Goal: Complete application form

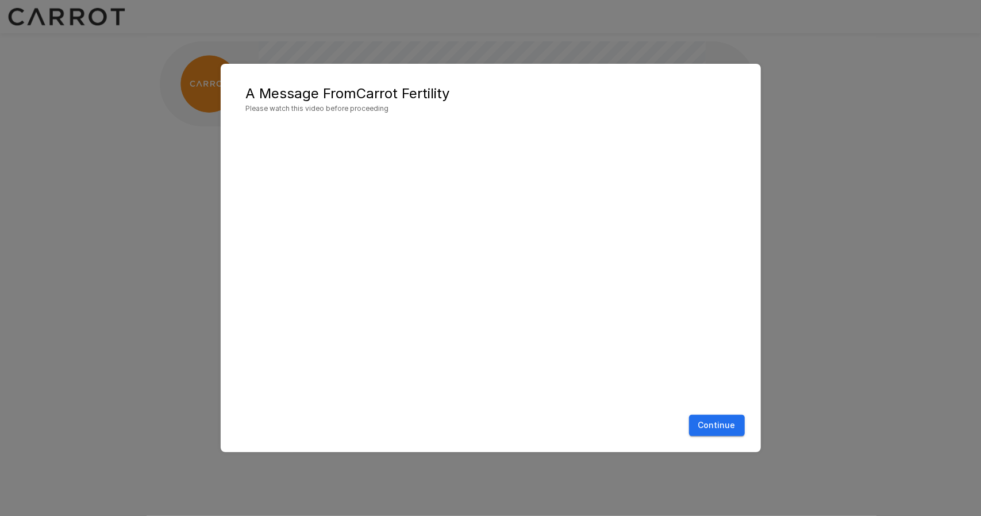
click at [724, 422] on button "Continue" at bounding box center [717, 425] width 56 height 21
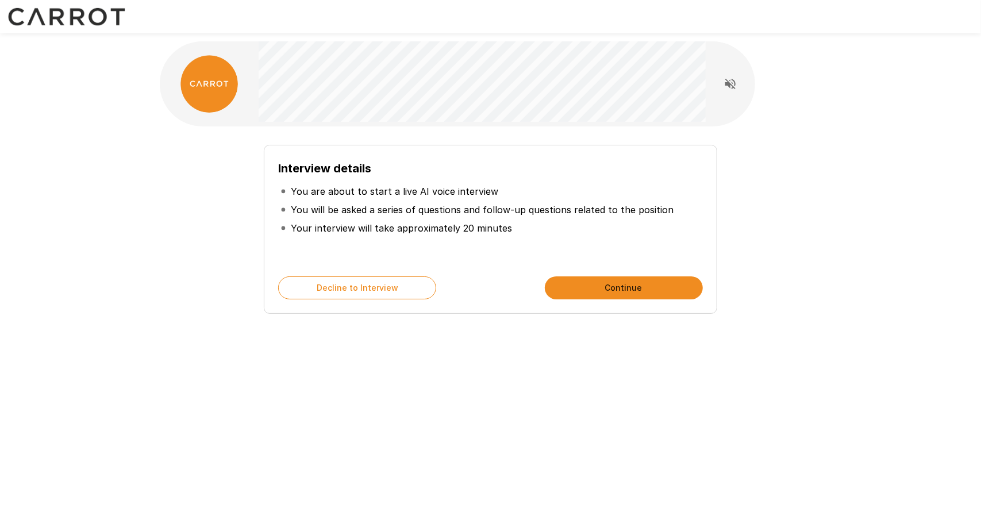
click at [613, 281] on button "Continue" at bounding box center [624, 287] width 158 height 23
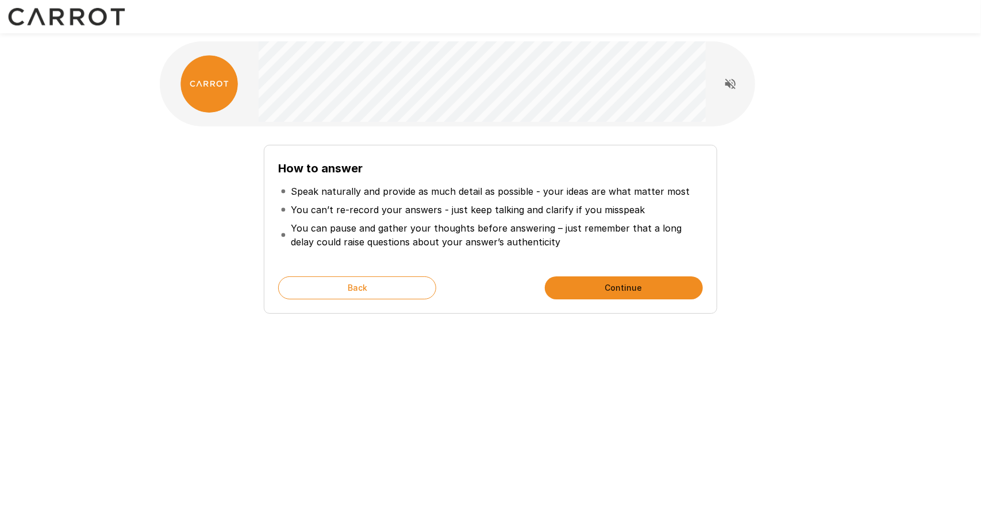
click at [613, 281] on button "Continue" at bounding box center [624, 287] width 158 height 23
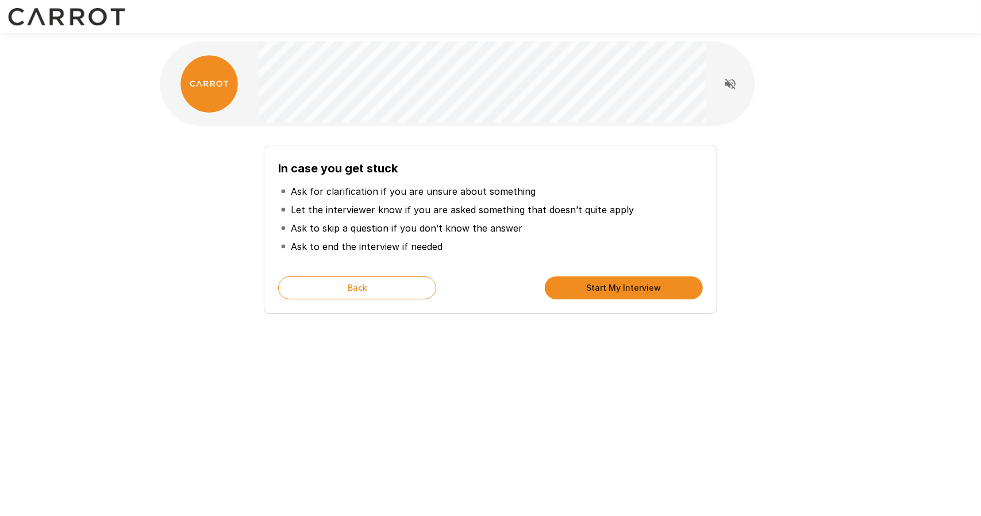
click at [613, 281] on button "Start My Interview" at bounding box center [624, 287] width 158 height 23
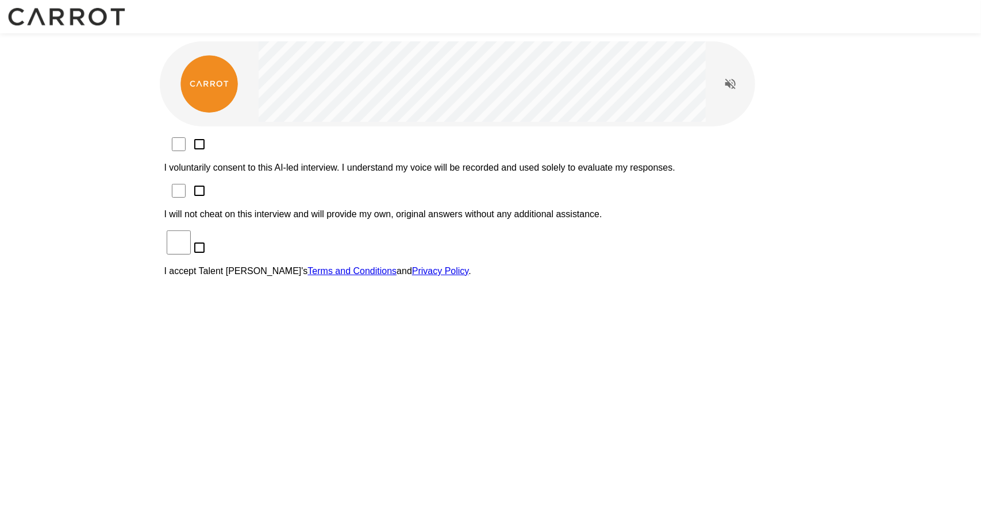
click at [275, 163] on p "I voluntarily consent to this AI-led interview. I understand my voice will be r…" at bounding box center [490, 168] width 653 height 10
click at [277, 209] on p "I will not cheat on this interview and will provide my own, original answers wi…" at bounding box center [490, 214] width 653 height 10
click at [283, 266] on p "I accept Talent Llama's Terms and Conditions and Privacy Policy ." at bounding box center [490, 271] width 653 height 10
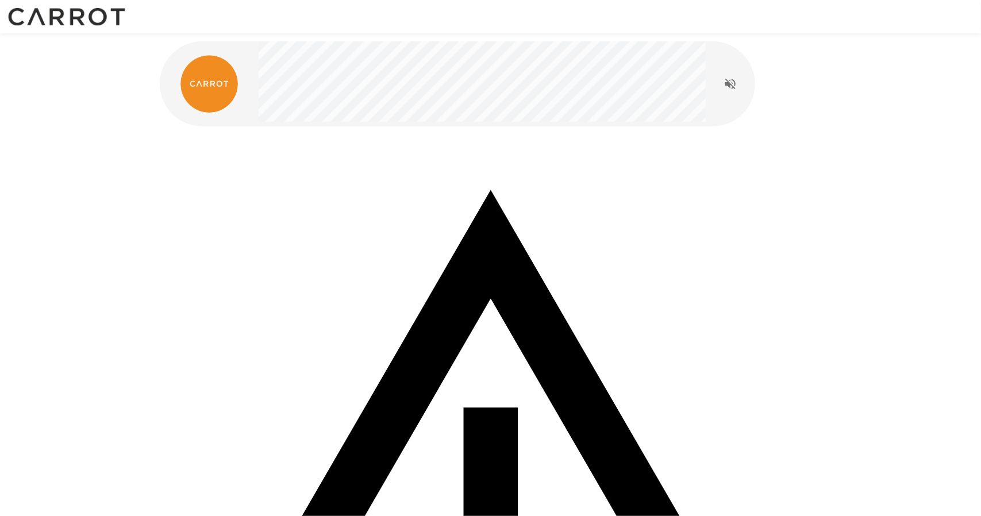
click at [433, 216] on div "Your microphone is disabled. Please enable your microphone and refresh the scre…" at bounding box center [491, 449] width 690 height 898
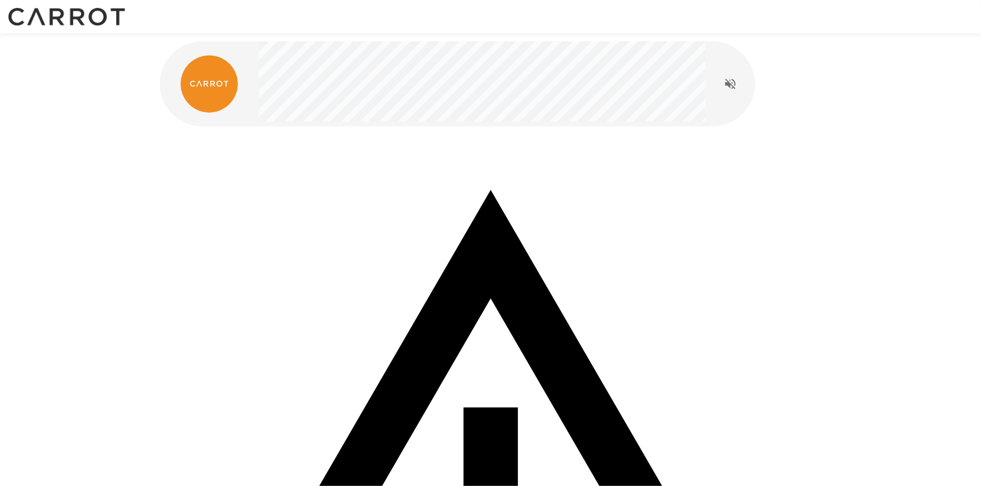
drag, startPoint x: 252, startPoint y: 87, endPoint x: 214, endPoint y: 77, distance: 39.7
click at [214, 77] on div at bounding box center [209, 83] width 99 height 57
click at [214, 77] on img at bounding box center [208, 83] width 57 height 57
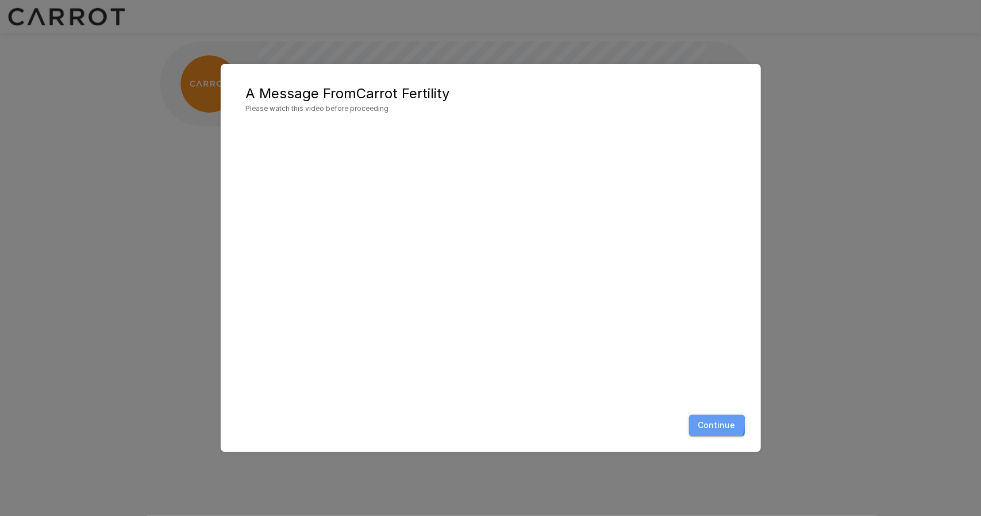
click at [704, 423] on button "Continue" at bounding box center [717, 425] width 56 height 21
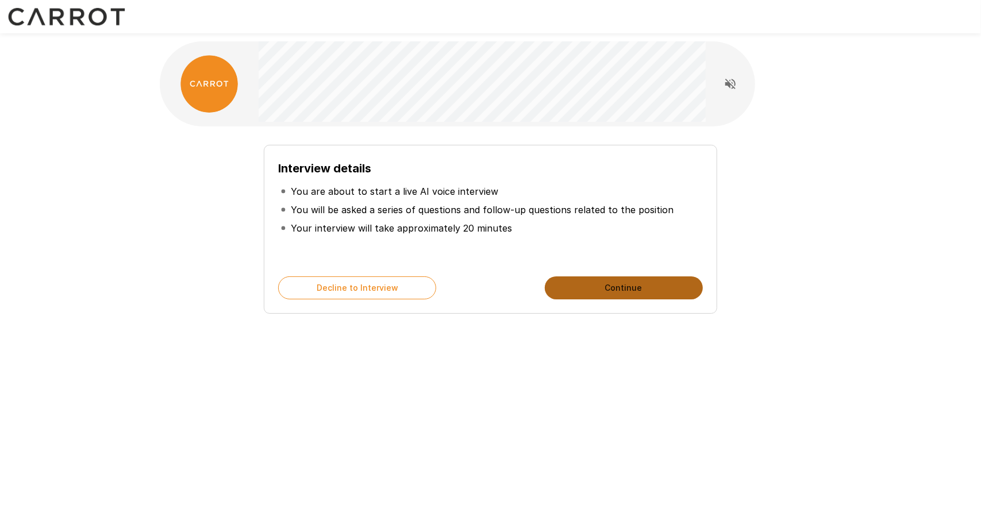
click at [634, 293] on button "Continue" at bounding box center [624, 287] width 158 height 23
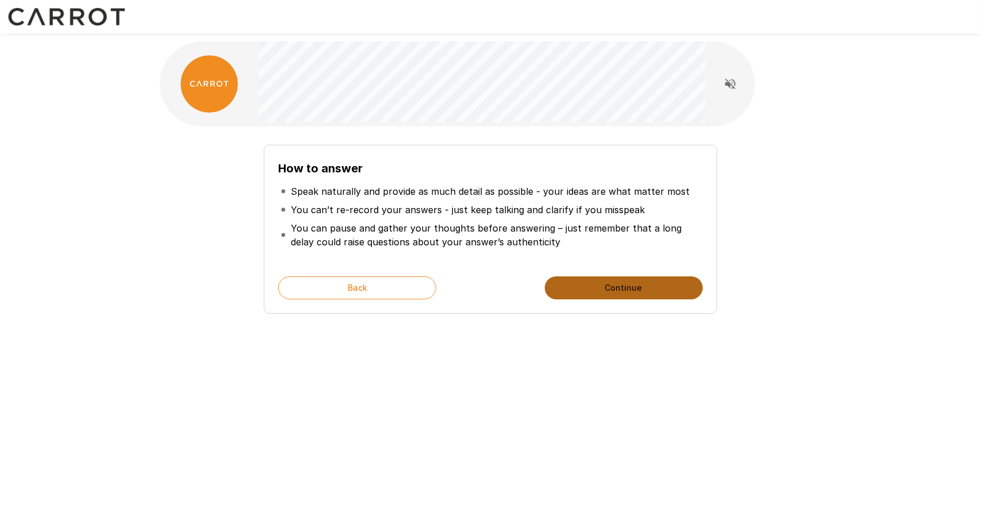
click at [634, 293] on button "Continue" at bounding box center [624, 287] width 158 height 23
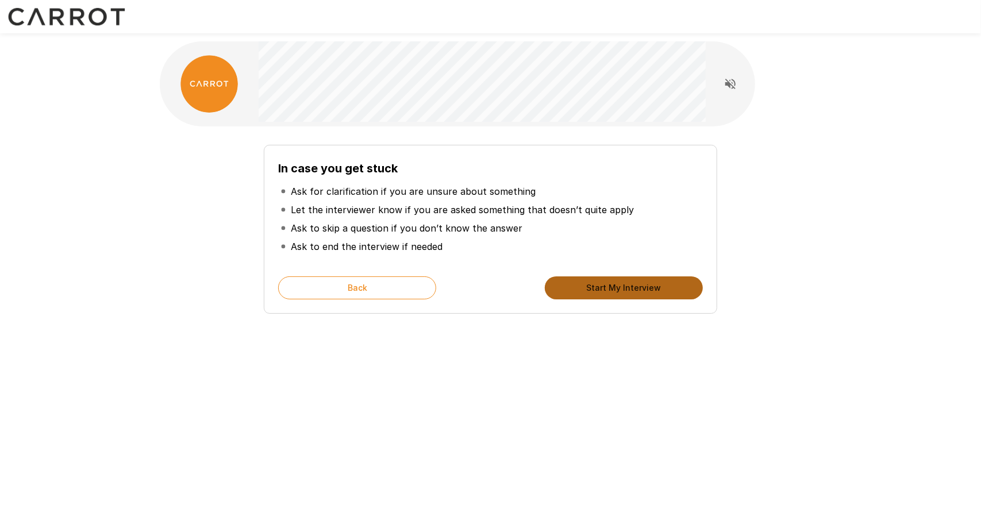
click at [634, 293] on button "Start My Interview" at bounding box center [624, 287] width 158 height 23
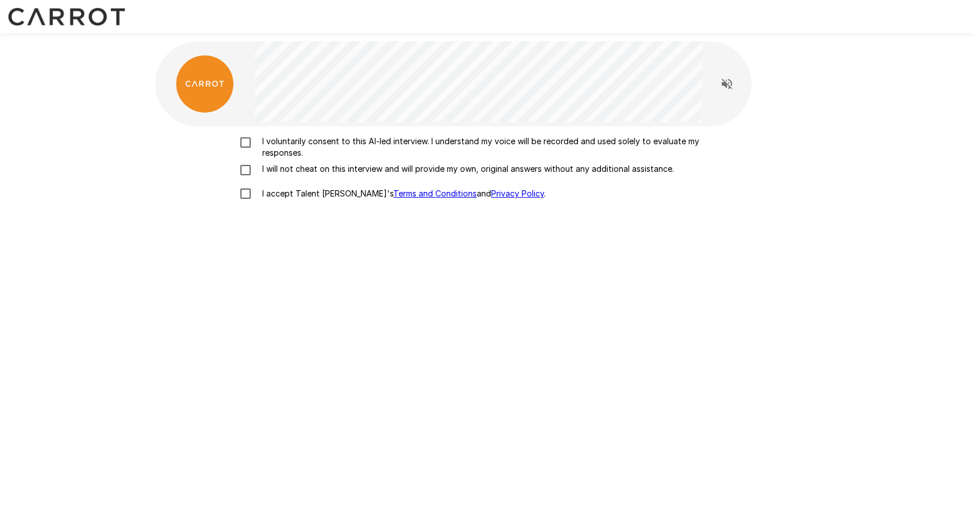
click at [634, 293] on div "I voluntarily consent to this AI-led interview. I understand my voice will be r…" at bounding box center [486, 277] width 662 height 302
click at [275, 199] on p "I accept Talent Llama's Terms and Conditions and Privacy Policy ." at bounding box center [402, 193] width 288 height 11
click at [278, 170] on p "I will not cheat on this interview and will provide my own, original answers wi…" at bounding box center [466, 168] width 416 height 11
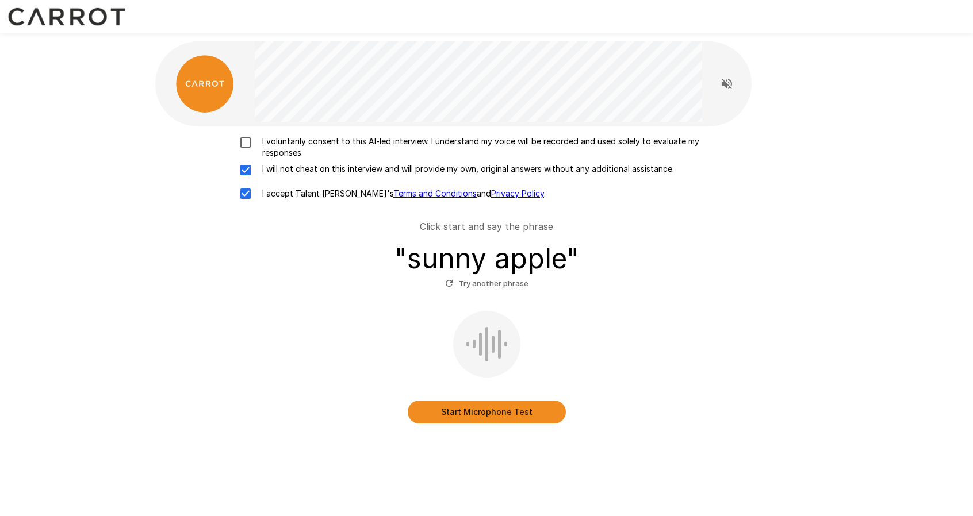
click at [286, 148] on p "I voluntarily consent to this AI-led interview. I understand my voice will be r…" at bounding box center [499, 147] width 482 height 23
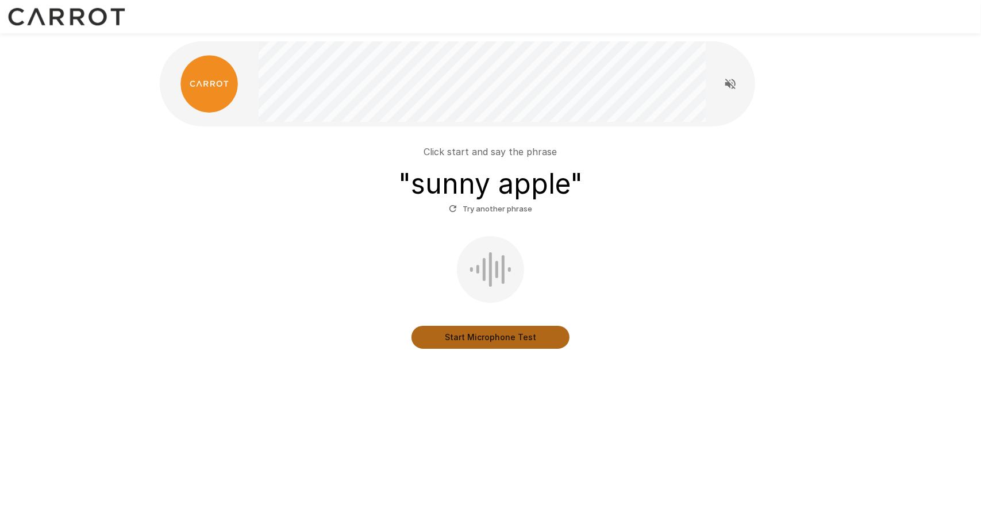
click at [500, 340] on button "Start Microphone Test" at bounding box center [491, 337] width 158 height 23
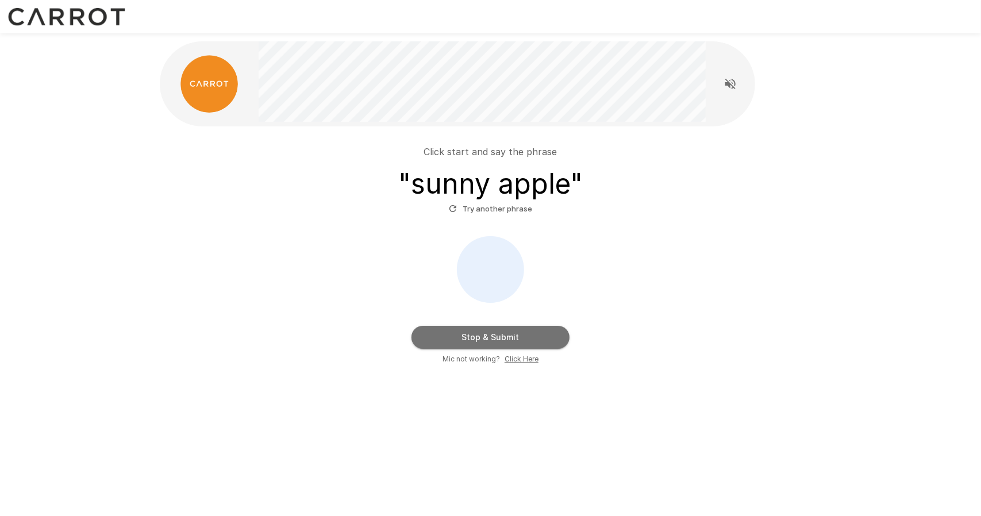
click at [500, 340] on button "Stop & Submit" at bounding box center [491, 337] width 158 height 23
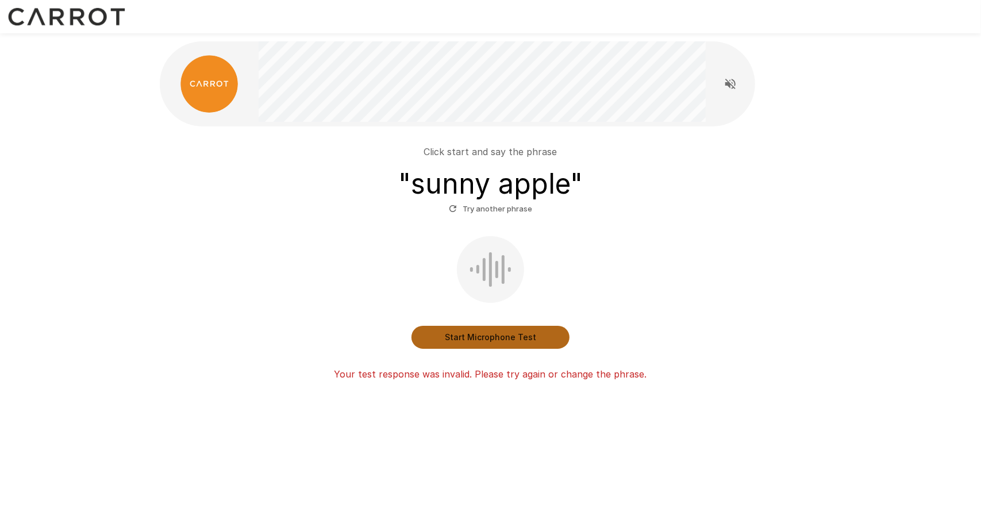
click at [493, 341] on button "Start Microphone Test" at bounding box center [491, 337] width 158 height 23
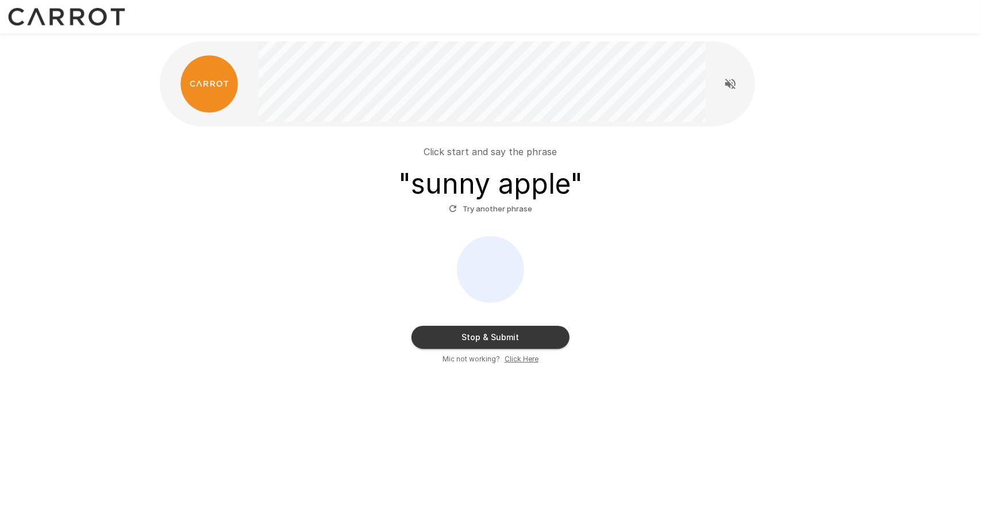
click at [514, 355] on u "Click Here" at bounding box center [522, 359] width 34 height 9
drag, startPoint x: 568, startPoint y: 271, endPoint x: 503, endPoint y: 334, distance: 90.2
click at [503, 334] on div "Stop & Submit Mic not working? Click Here" at bounding box center [490, 300] width 653 height 129
click at [503, 334] on button "Stop & Submit" at bounding box center [491, 337] width 158 height 23
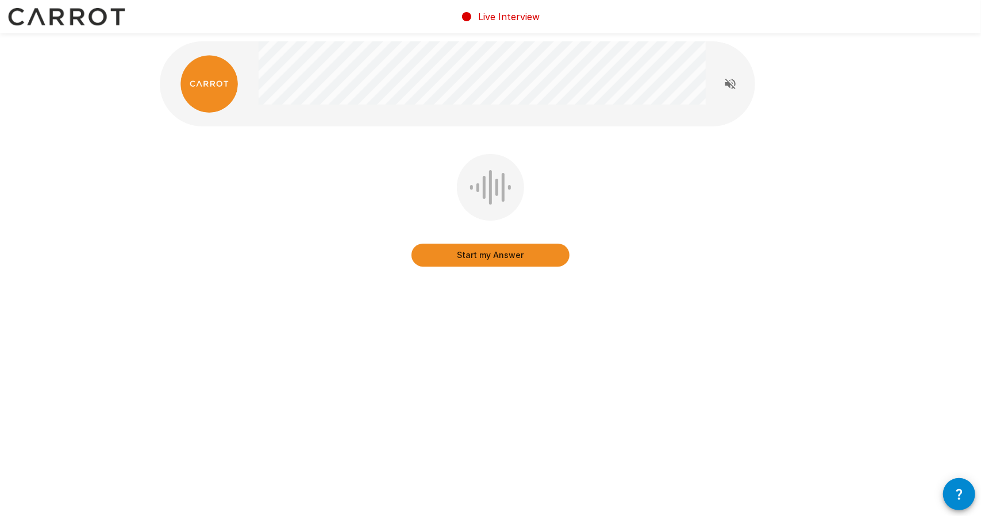
click at [475, 251] on button "Start my Answer" at bounding box center [491, 255] width 158 height 23
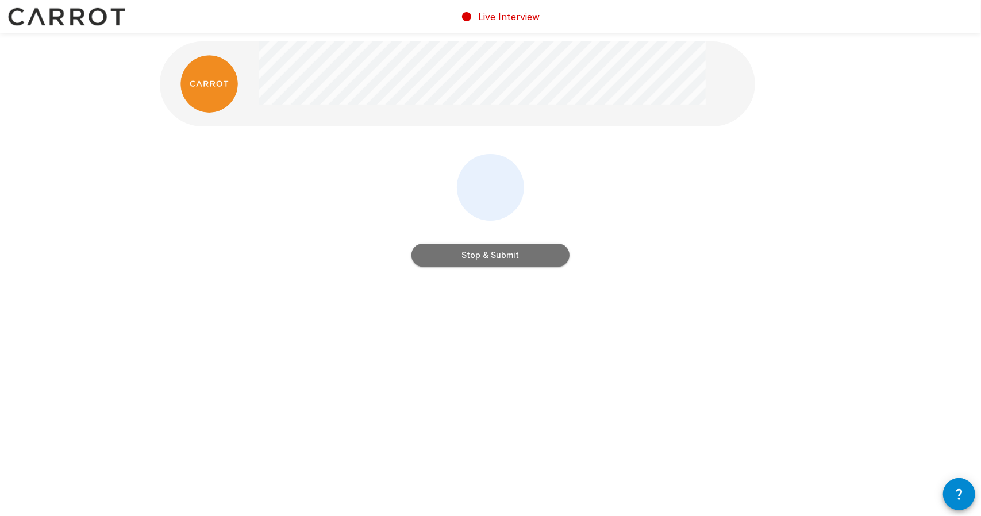
click at [475, 251] on button "Stop & Submit" at bounding box center [491, 255] width 158 height 23
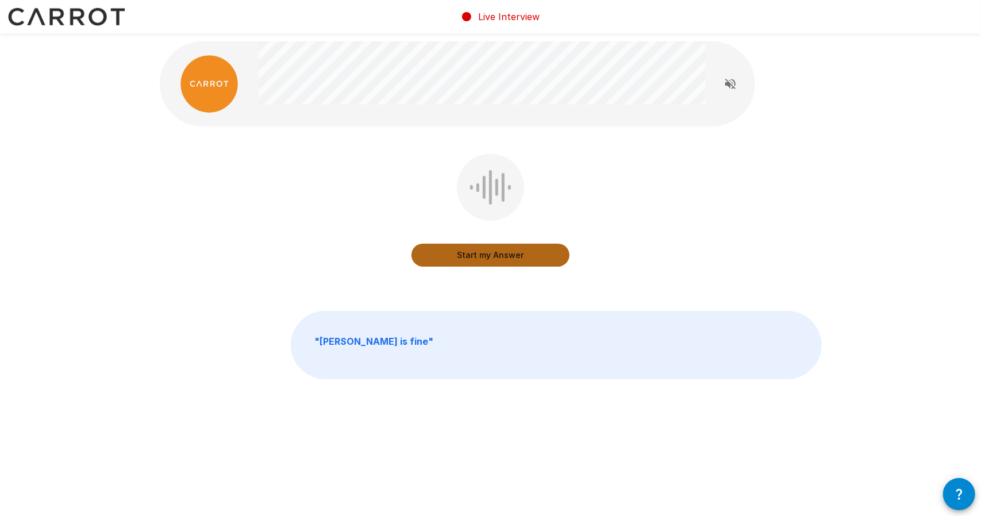
click at [482, 262] on button "Start my Answer" at bounding box center [491, 255] width 158 height 23
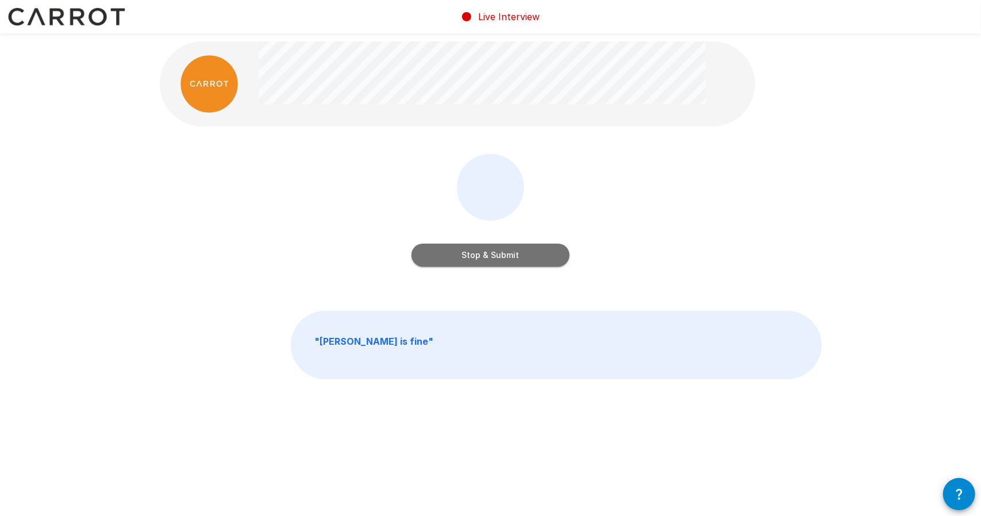
click at [482, 262] on button "Stop & Submit" at bounding box center [491, 255] width 158 height 23
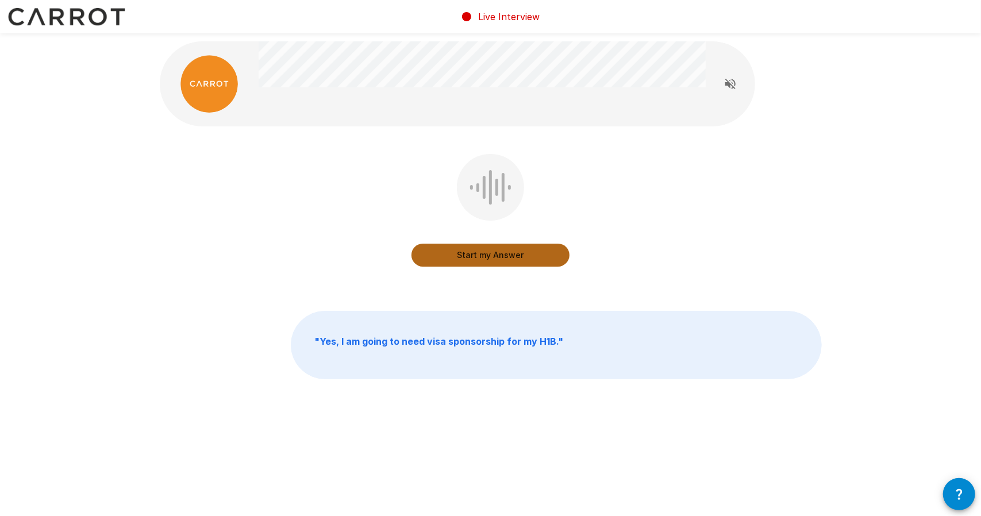
click at [482, 262] on button "Start my Answer" at bounding box center [491, 255] width 158 height 23
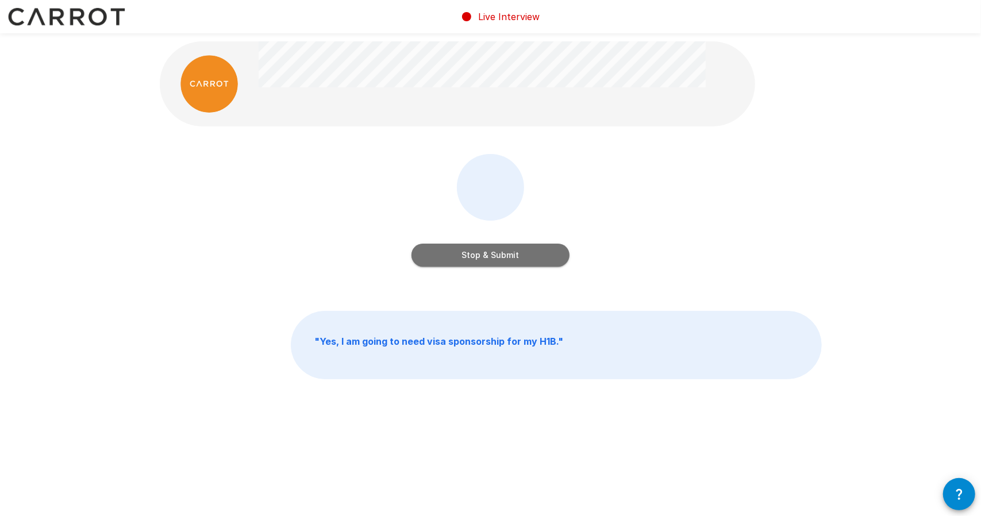
click at [482, 262] on button "Stop & Submit" at bounding box center [491, 255] width 158 height 23
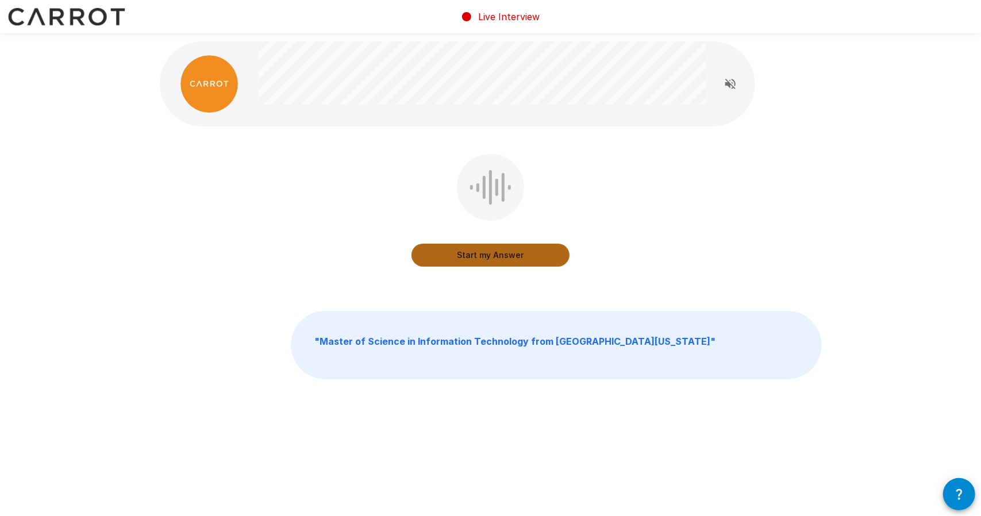
click at [482, 262] on button "Start my Answer" at bounding box center [491, 255] width 158 height 23
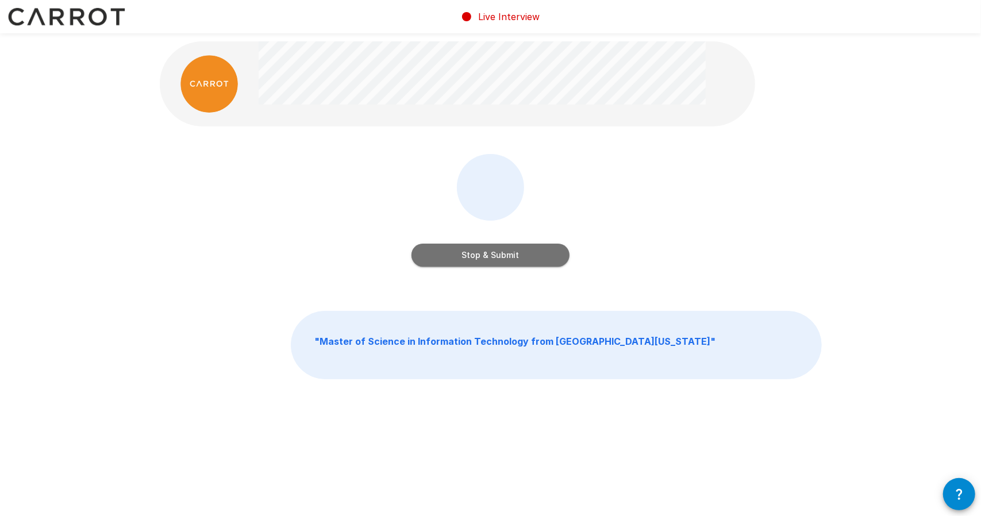
click at [482, 262] on button "Stop & Submit" at bounding box center [491, 255] width 158 height 23
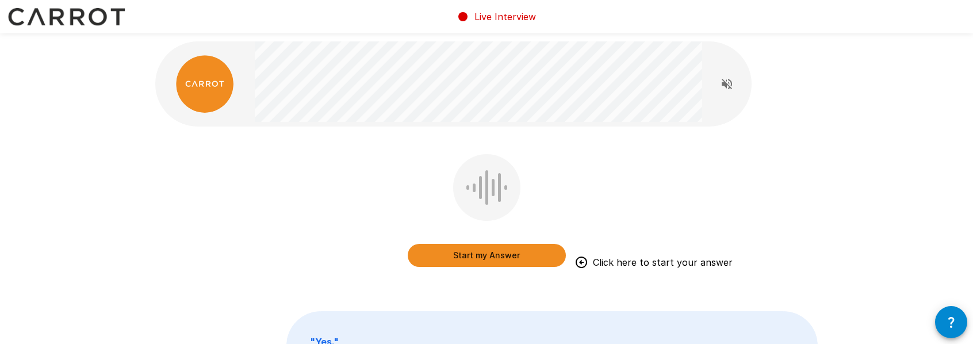
click at [302, 175] on div "Start my Answer Click here to start your answer " Yes. "" at bounding box center [486, 235] width 690 height 471
click at [302, 175] on div "Start my Answer Click here to start your answer" at bounding box center [486, 218] width 662 height 129
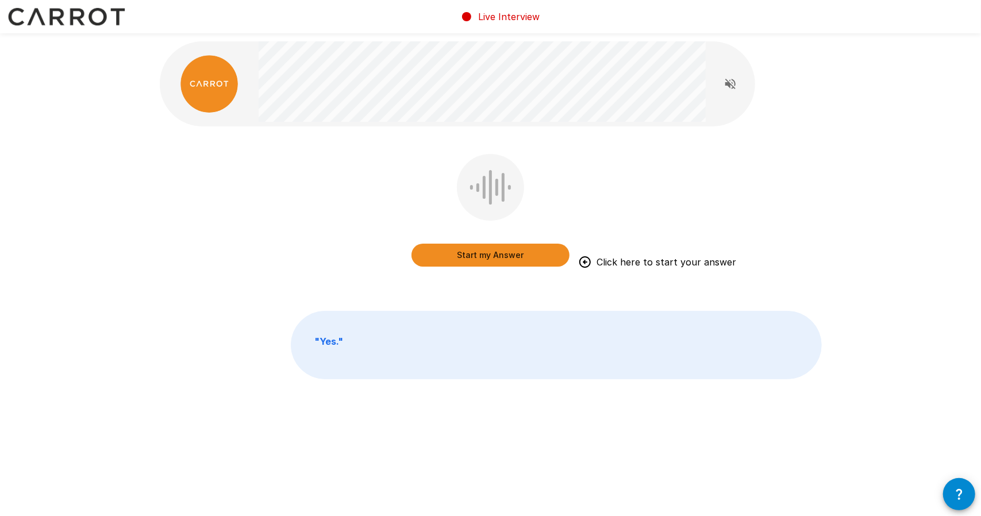
click at [224, 244] on div "Start my Answer Click here to start your answer" at bounding box center [491, 218] width 662 height 129
click at [485, 254] on button "Start my Answer" at bounding box center [491, 255] width 158 height 23
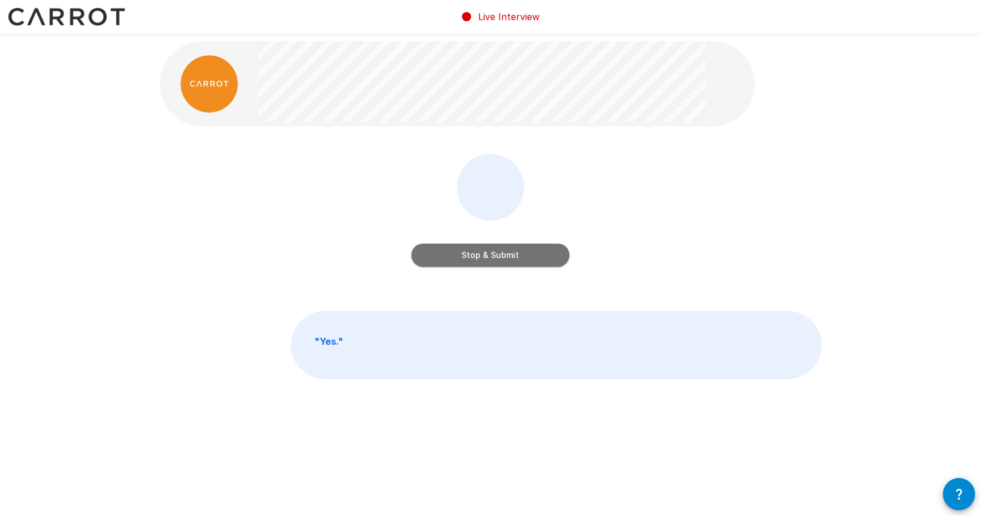
click at [499, 258] on button "Stop & Submit" at bounding box center [491, 255] width 158 height 23
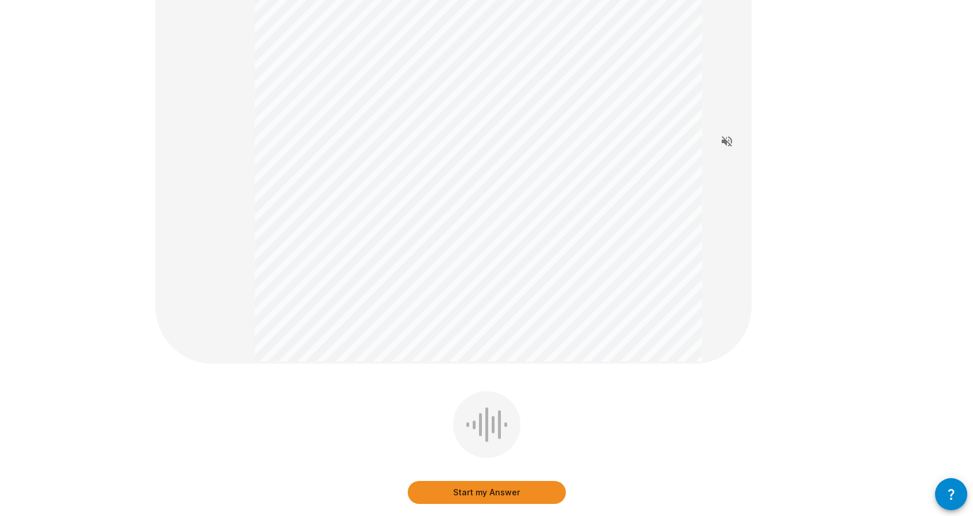
scroll to position [134, 0]
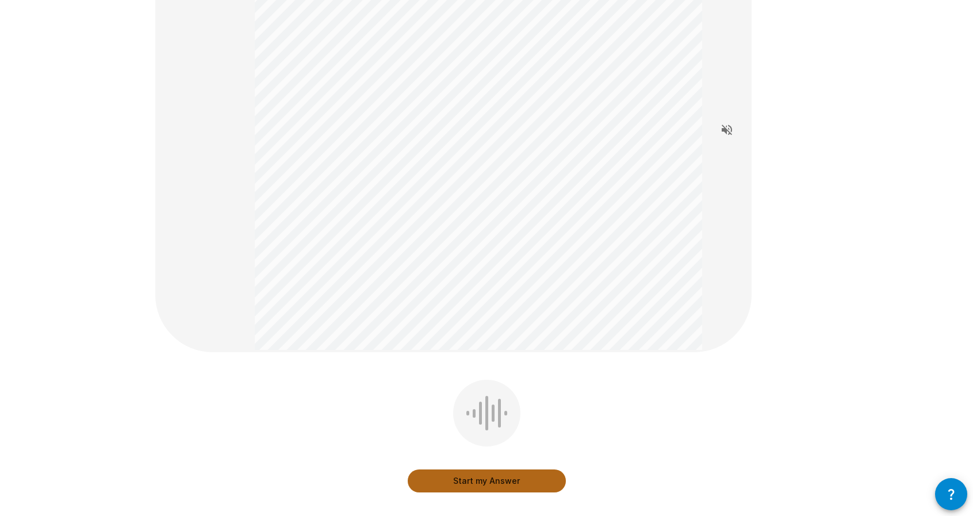
click at [485, 477] on button "Start my Answer" at bounding box center [487, 481] width 158 height 23
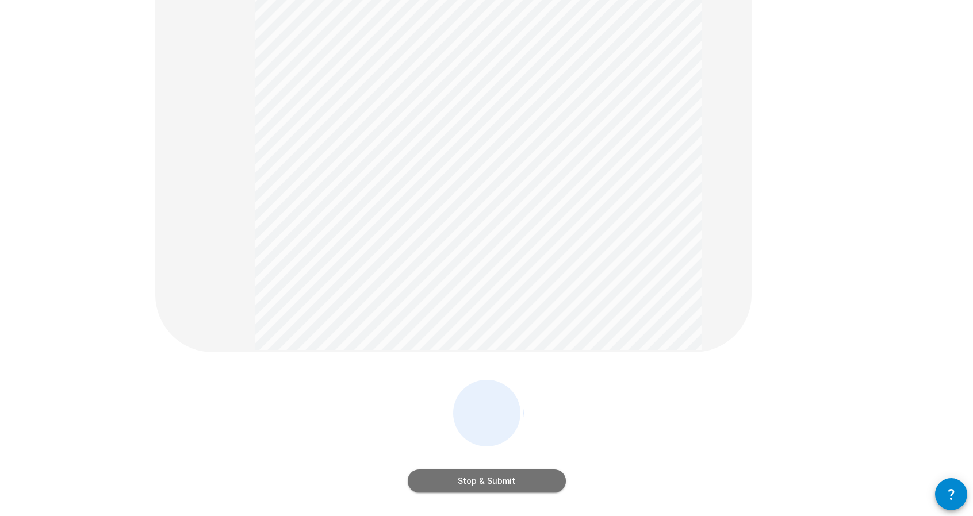
click at [497, 478] on button "Stop & Submit" at bounding box center [487, 481] width 158 height 23
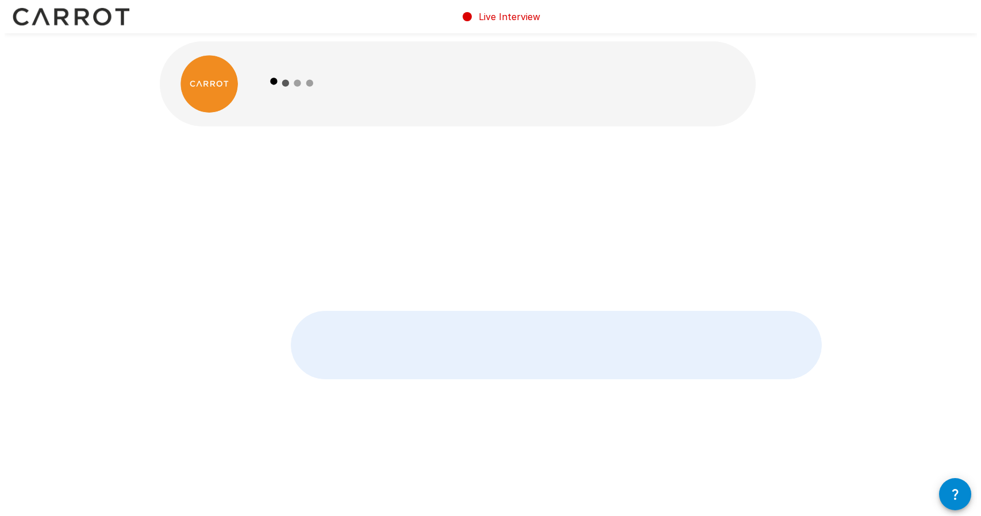
scroll to position [0, 0]
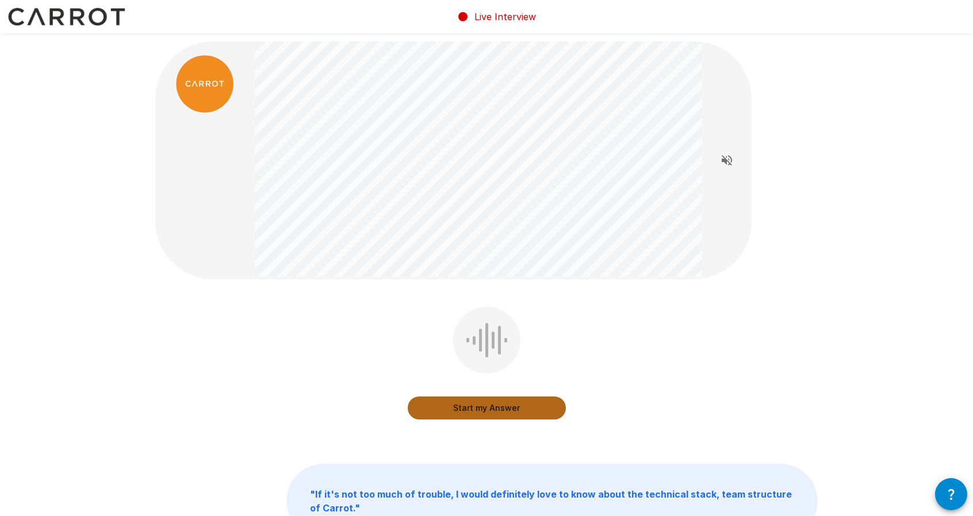
click at [510, 406] on button "Start my Answer" at bounding box center [487, 408] width 158 height 23
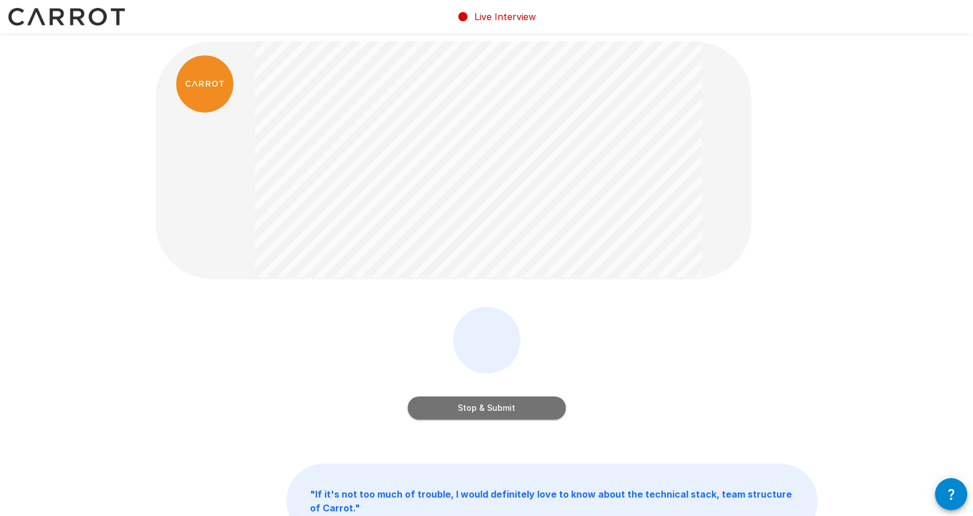
click at [510, 406] on button "Stop & Submit" at bounding box center [487, 408] width 158 height 23
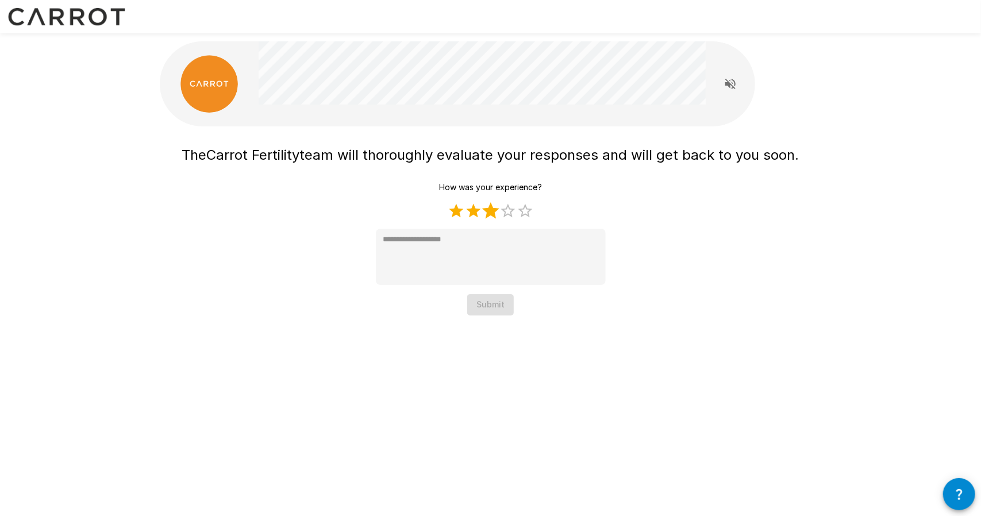
click at [490, 213] on label "3 Stars" at bounding box center [490, 210] width 17 height 17
type textarea "*"
click at [500, 303] on button "Submit" at bounding box center [490, 304] width 47 height 21
